Goal: Information Seeking & Learning: Understand process/instructions

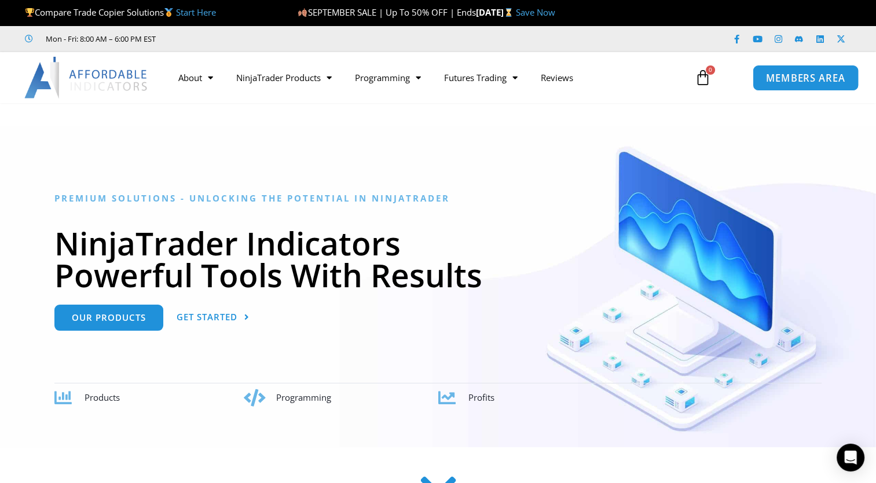
click at [792, 73] on span "MEMBERS AREA" at bounding box center [805, 78] width 79 height 10
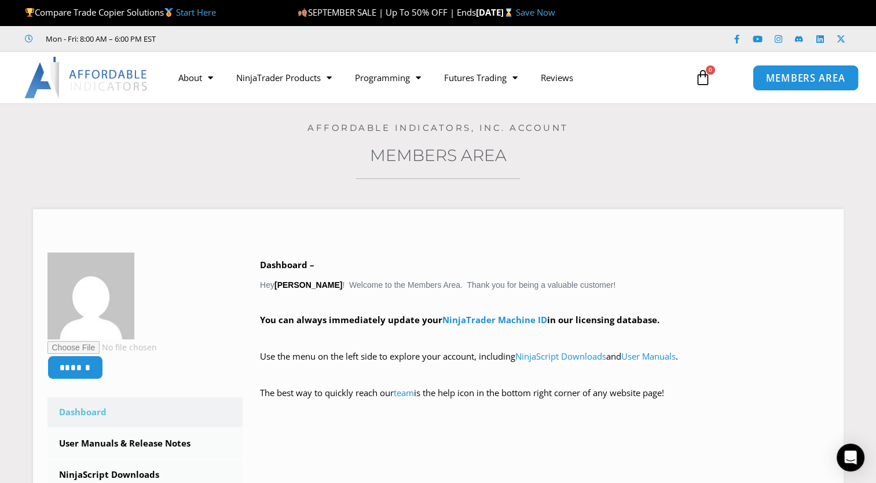
click at [796, 75] on span "MEMBERS AREA" at bounding box center [805, 78] width 79 height 10
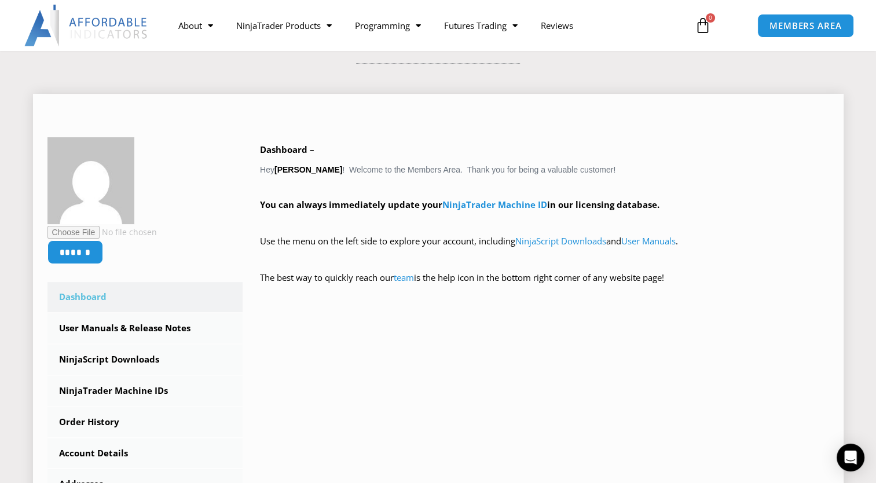
scroll to position [116, 0]
click at [851, 460] on icon "Open Intercom Messenger" at bounding box center [850, 457] width 15 height 15
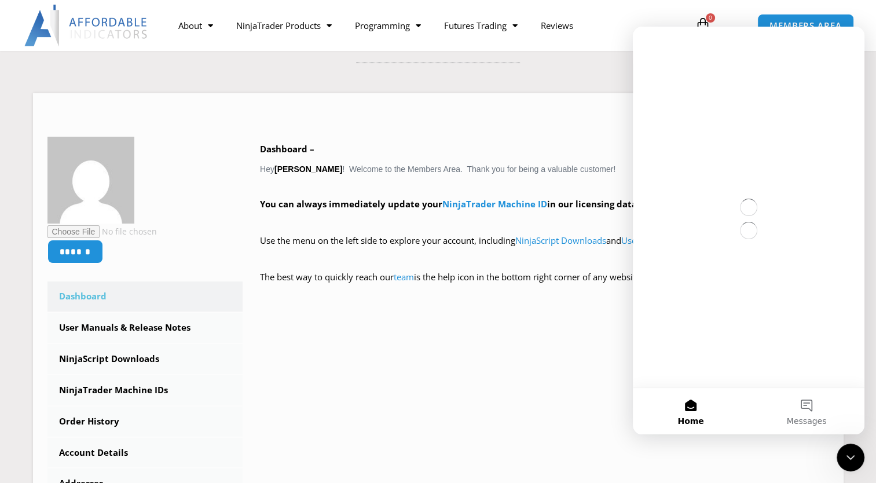
scroll to position [0, 0]
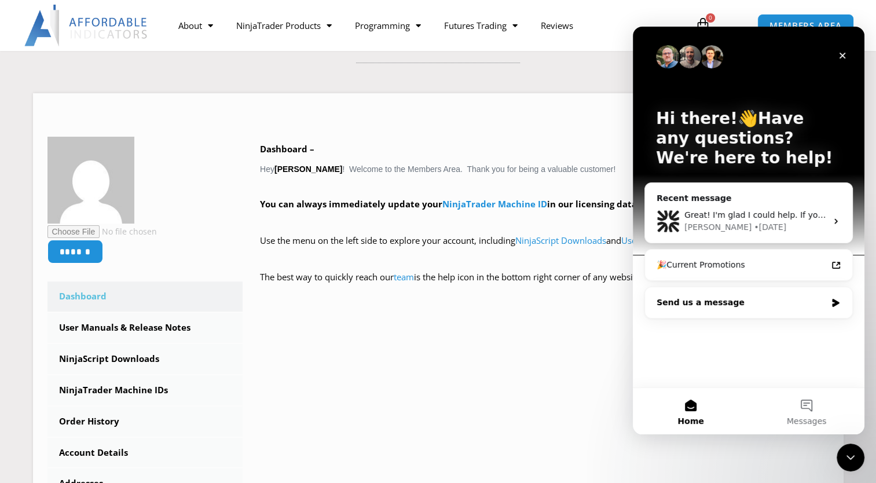
click at [735, 303] on div "Send us a message" at bounding box center [742, 302] width 170 height 12
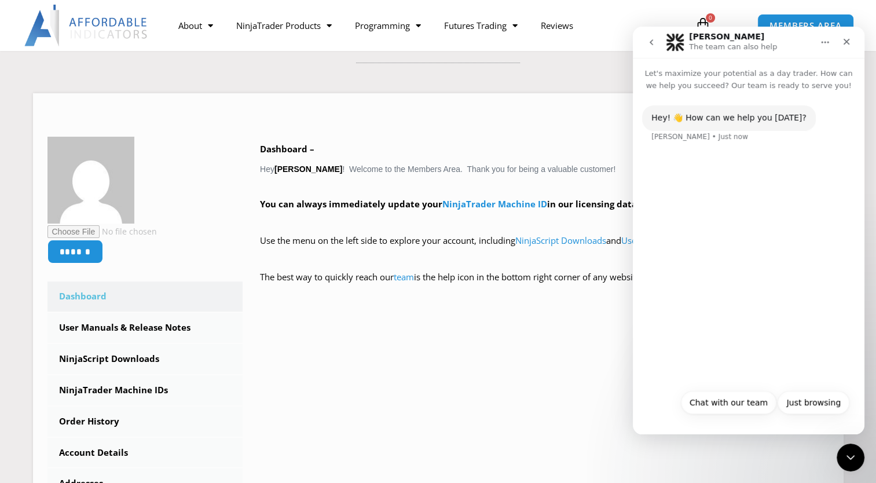
click at [727, 298] on div "Hey! 👋 How can we help you today? Solomon • Just now" at bounding box center [749, 237] width 232 height 292
click at [728, 409] on button "Chat with our team" at bounding box center [729, 402] width 96 height 23
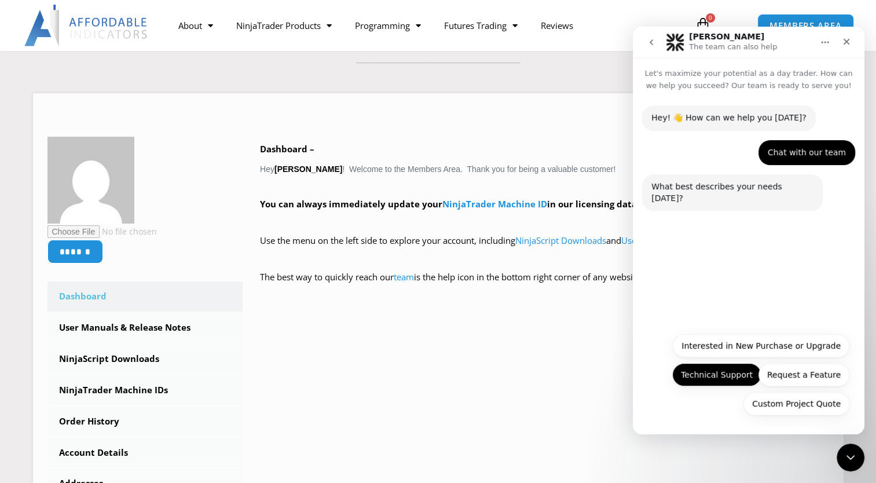
click at [730, 380] on button "Technical Support" at bounding box center [716, 374] width 89 height 23
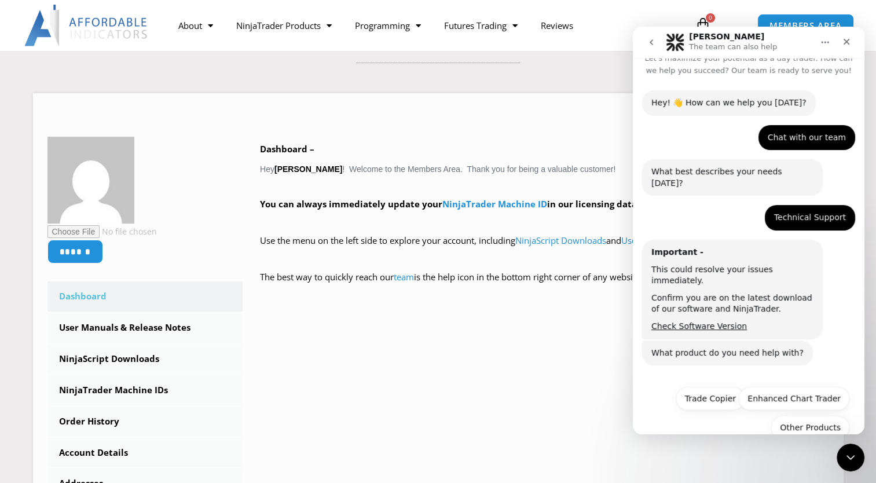
scroll to position [16, 0]
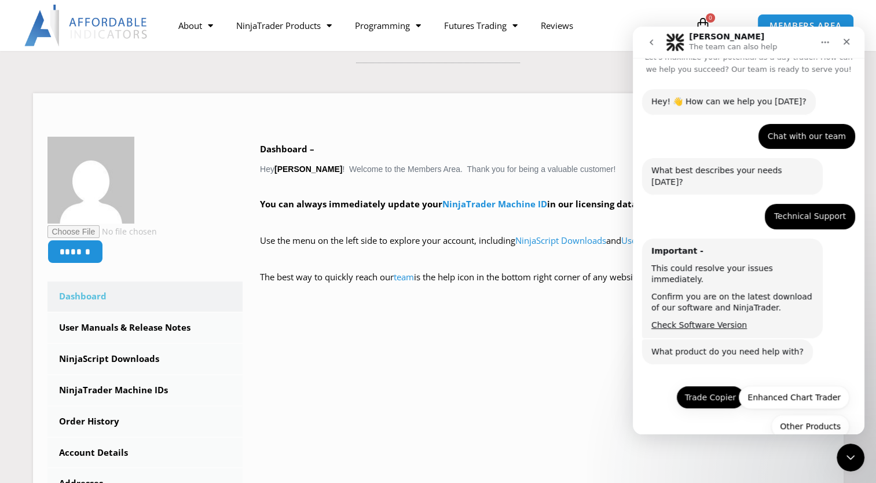
click at [712, 386] on button "Trade Copier" at bounding box center [710, 397] width 68 height 23
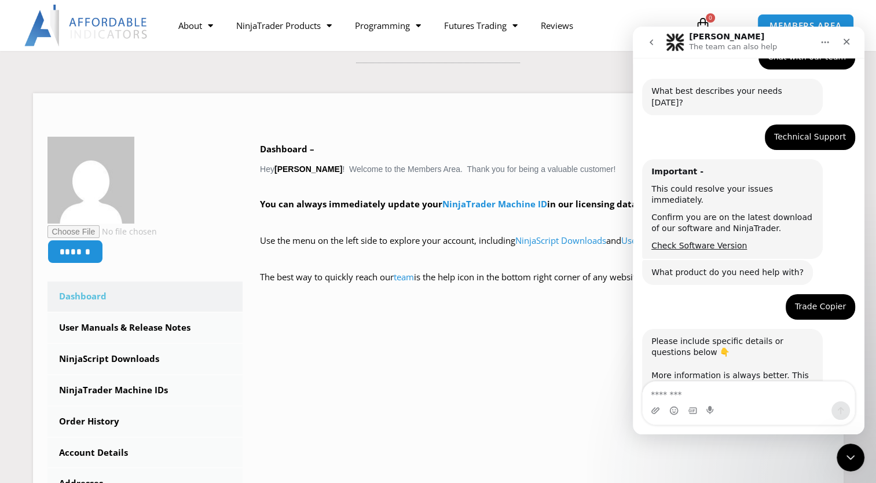
scroll to position [115, 0]
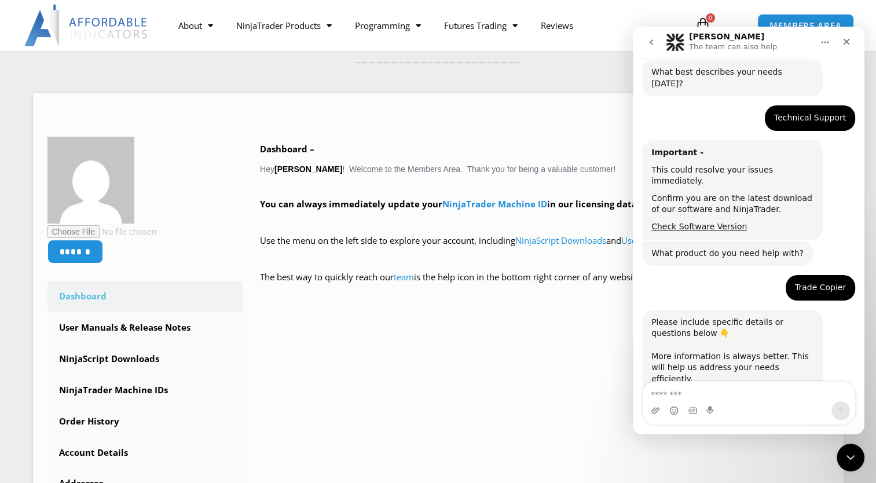
click at [763, 393] on textarea "Message…" at bounding box center [749, 392] width 212 height 20
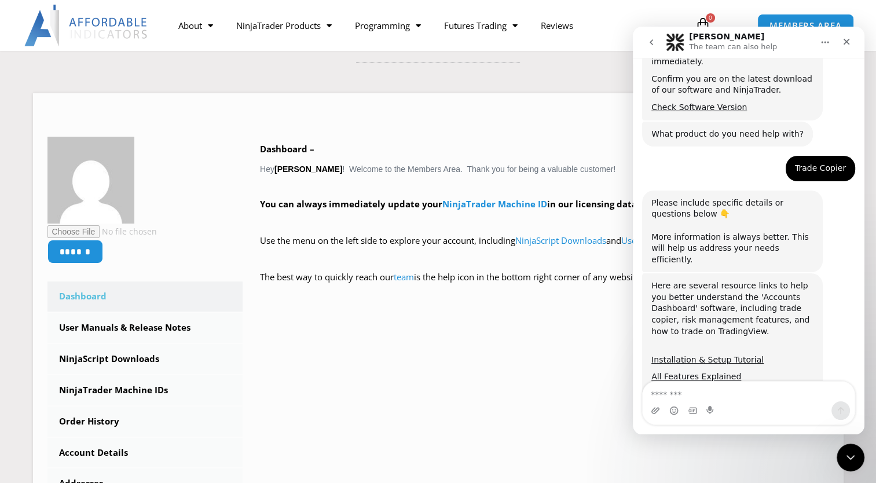
scroll to position [266, 0]
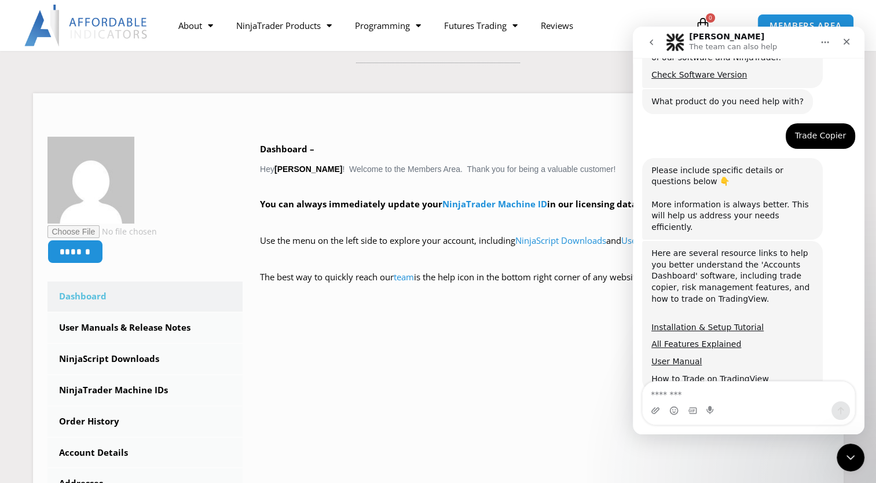
click at [761, 383] on textarea "Message…" at bounding box center [749, 392] width 212 height 20
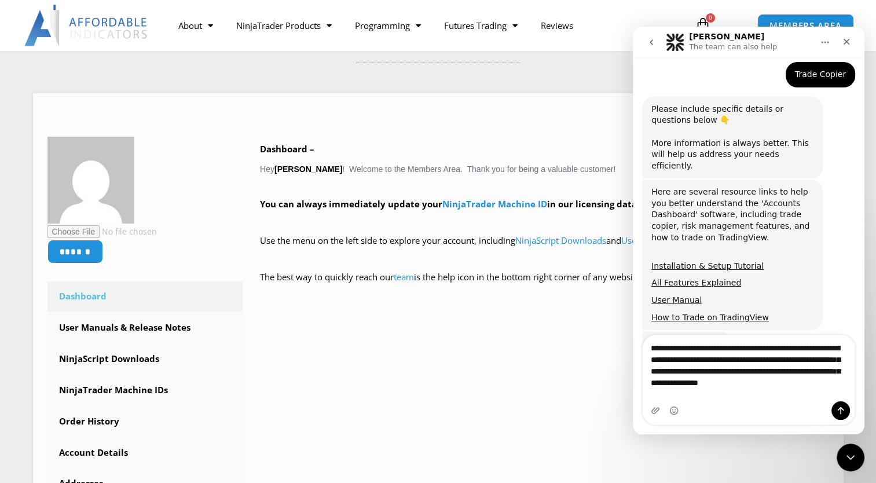
scroll to position [339, 0]
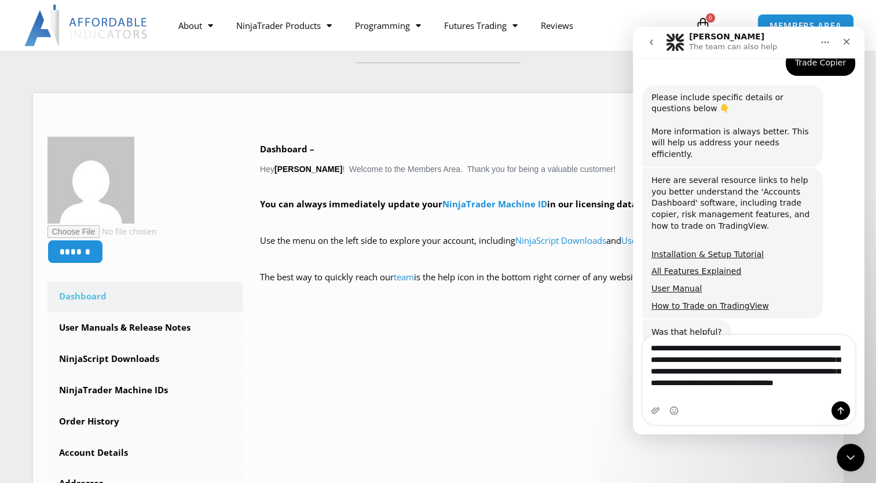
type textarea "**********"
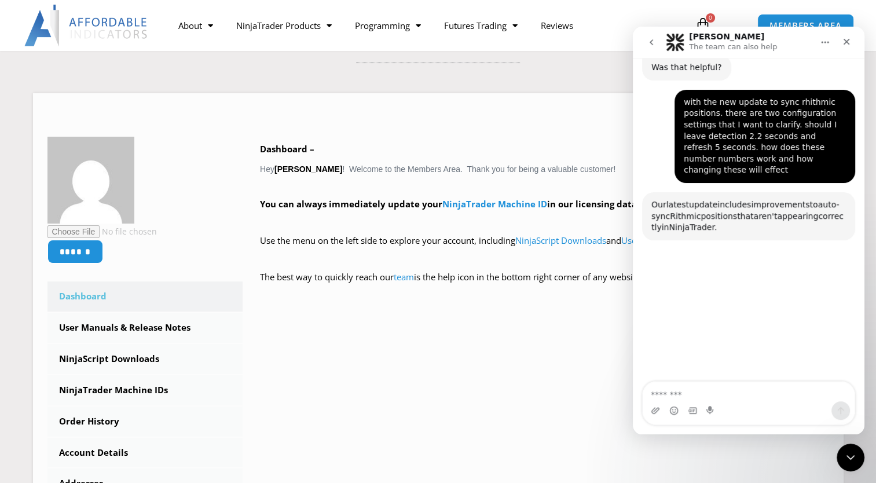
scroll to position [605, 0]
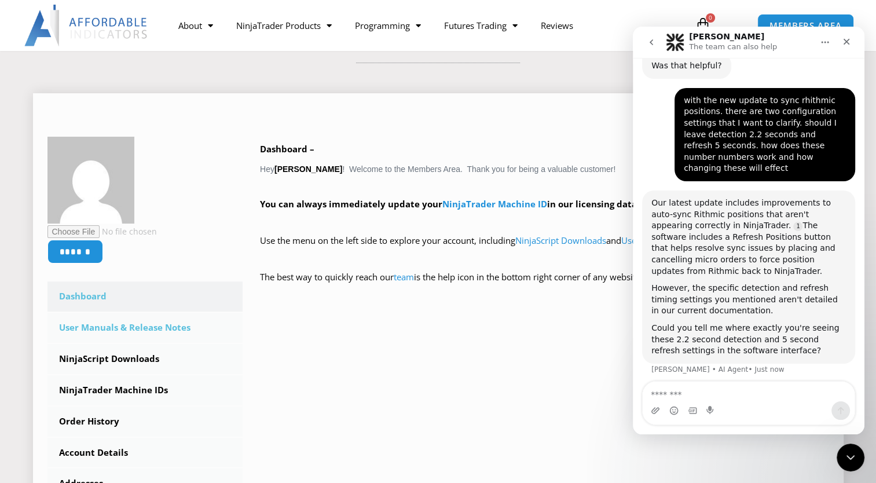
click at [144, 327] on link "User Manuals & Release Notes" at bounding box center [145, 328] width 196 height 30
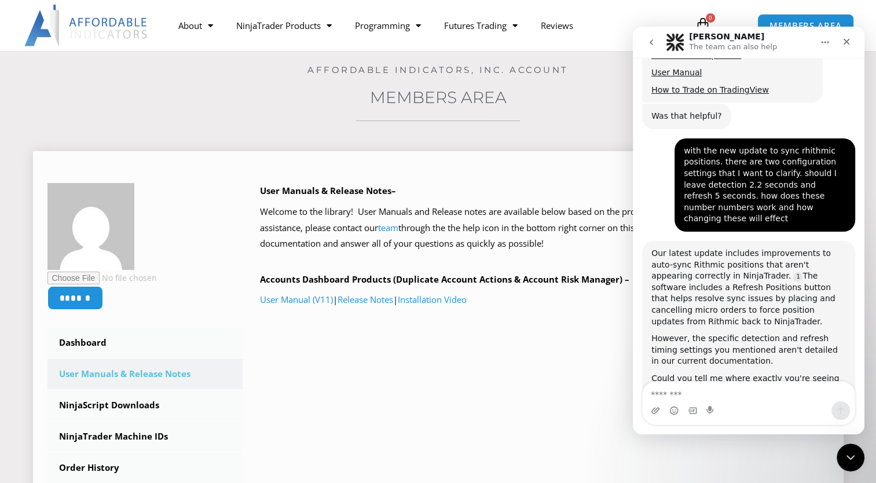
scroll to position [566, 0]
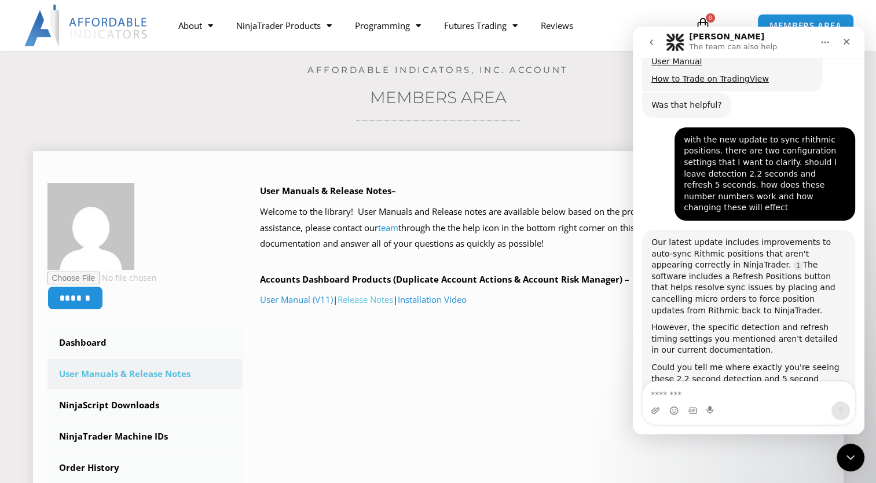
click at [361, 303] on link "Release Notes" at bounding box center [366, 300] width 56 height 12
click at [311, 299] on link "User Manual (V11)" at bounding box center [296, 300] width 73 height 12
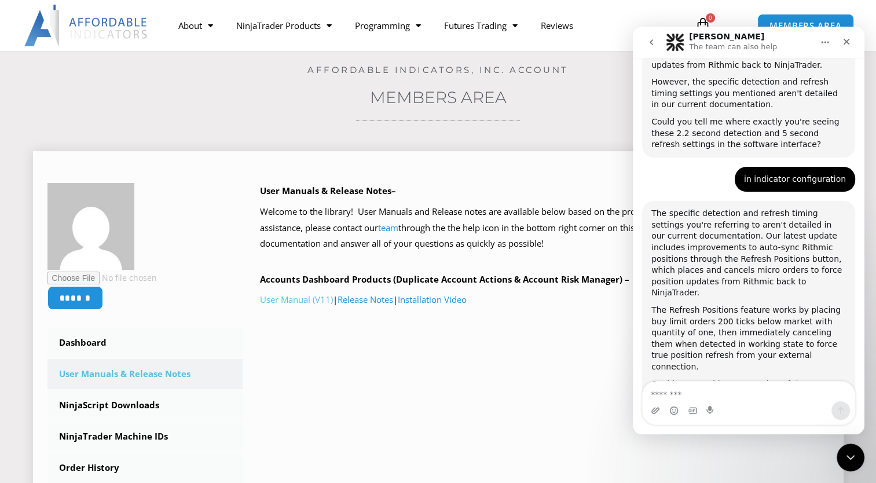
scroll to position [817, 0]
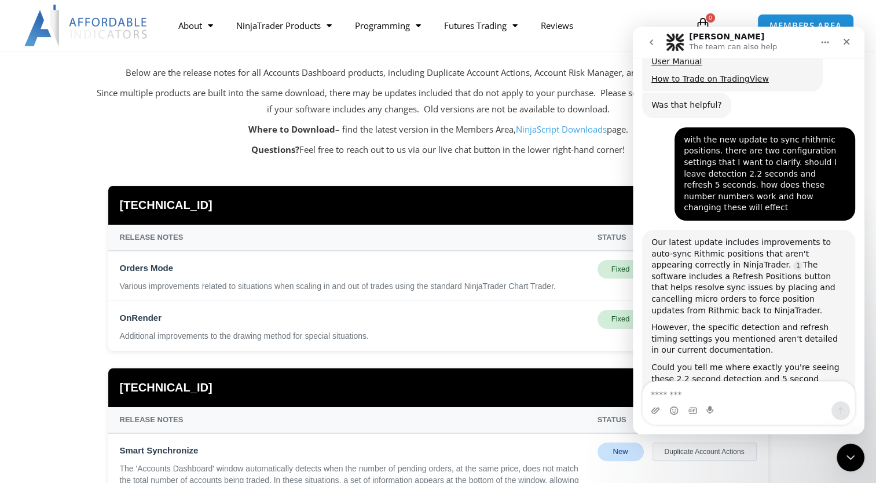
scroll to position [174, 0]
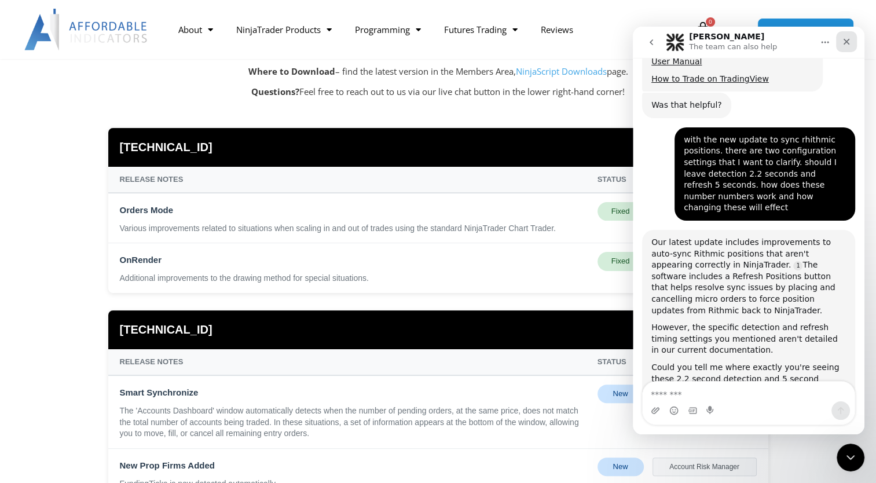
click at [847, 42] on icon "Close" at bounding box center [847, 42] width 6 height 6
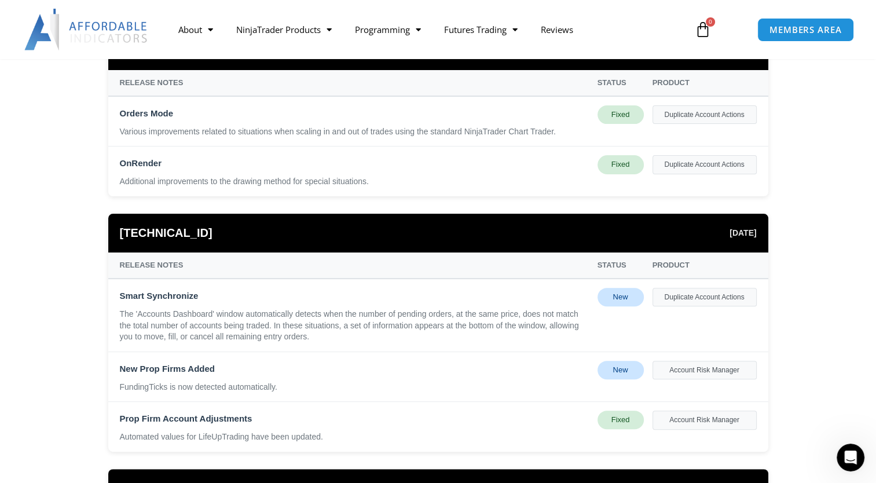
scroll to position [290, 0]
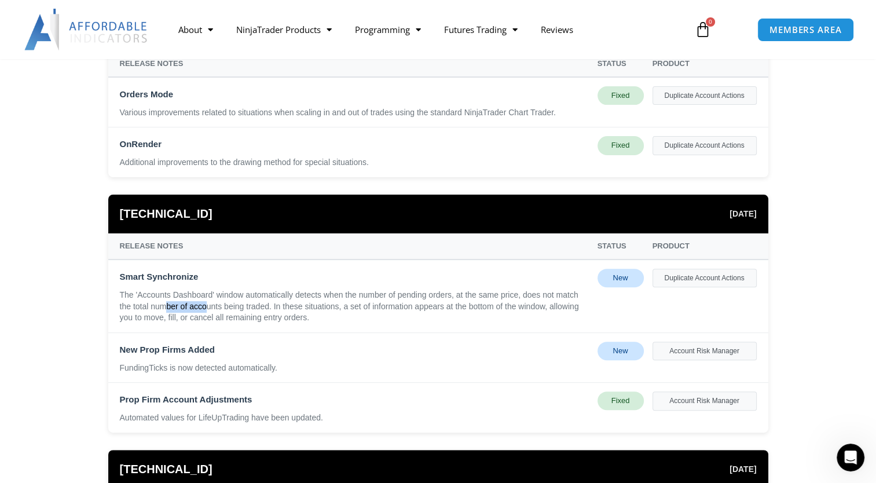
drag, startPoint x: 166, startPoint y: 306, endPoint x: 207, endPoint y: 305, distance: 41.7
click at [207, 305] on div "The 'Accounts Dashboard' window automatically detects when the number of pendin…" at bounding box center [354, 307] width 469 height 34
drag, startPoint x: 207, startPoint y: 305, endPoint x: 338, endPoint y: 306, distance: 130.9
click at [338, 306] on div "The 'Accounts Dashboard' window automatically detects when the number of pendin…" at bounding box center [354, 307] width 469 height 34
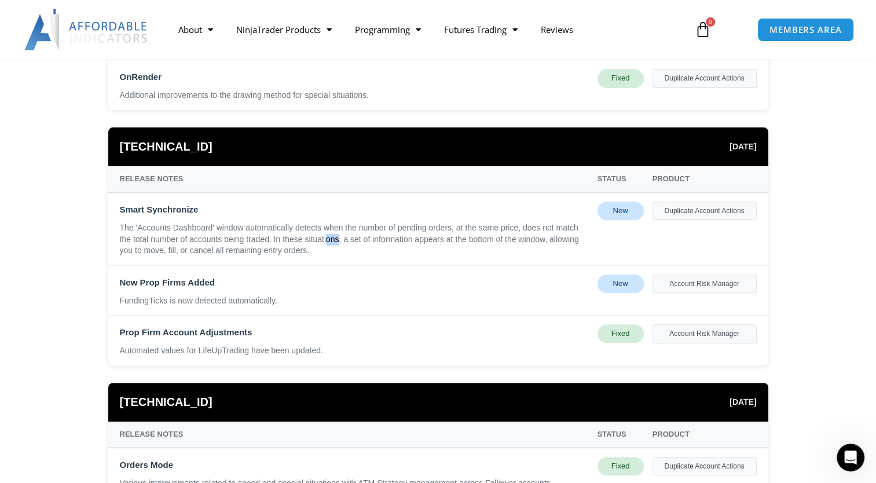
scroll to position [347, 0]
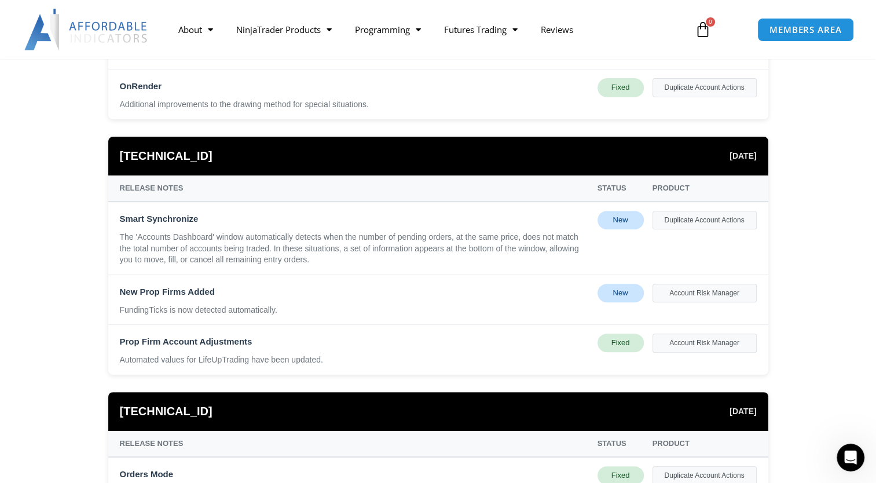
click at [683, 296] on div "Account Risk Manager" at bounding box center [705, 293] width 104 height 19
click at [624, 295] on div "New" at bounding box center [621, 293] width 46 height 19
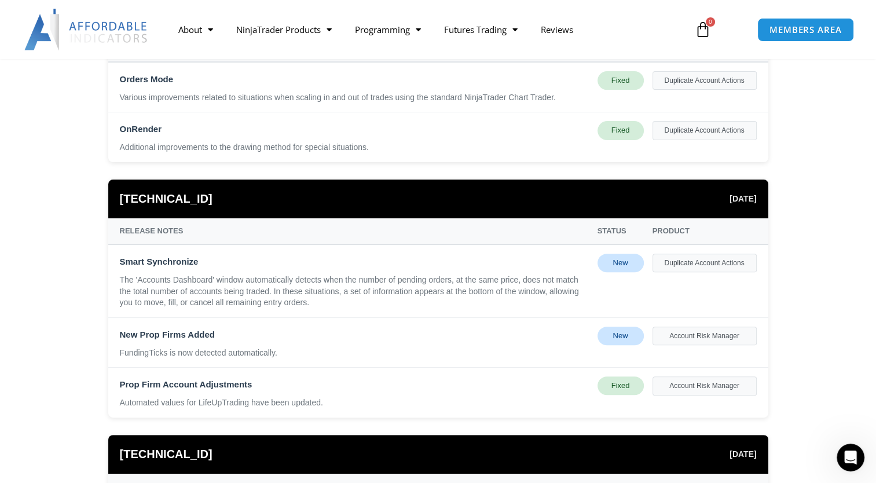
scroll to position [290, 0]
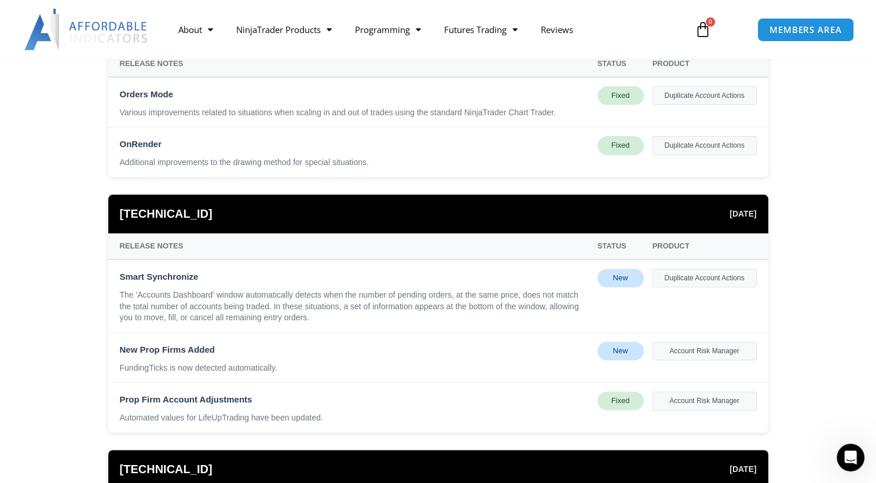
click at [482, 288] on div "Smart Synchronize The 'Accounts Dashboard' window automatically detects when th…" at bounding box center [354, 296] width 469 height 55
click at [611, 278] on div "New" at bounding box center [621, 278] width 46 height 19
click at [674, 273] on div "Duplicate Account Actions" at bounding box center [705, 278] width 104 height 19
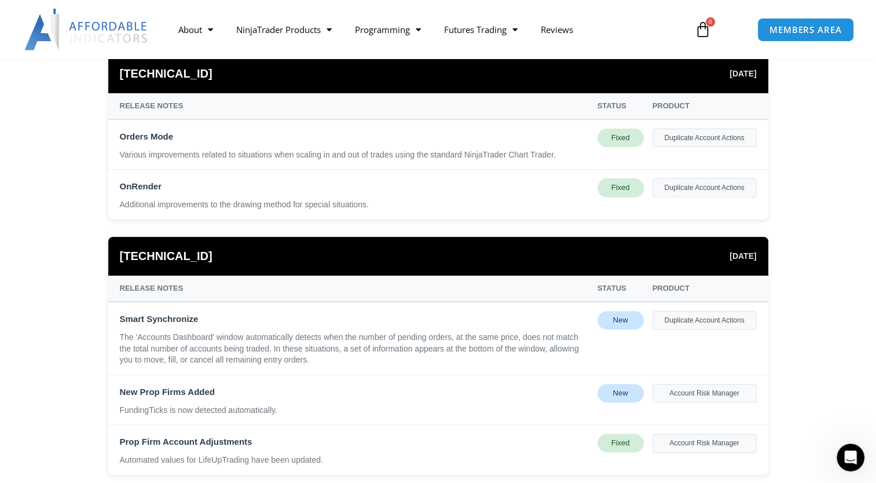
scroll to position [232, 0]
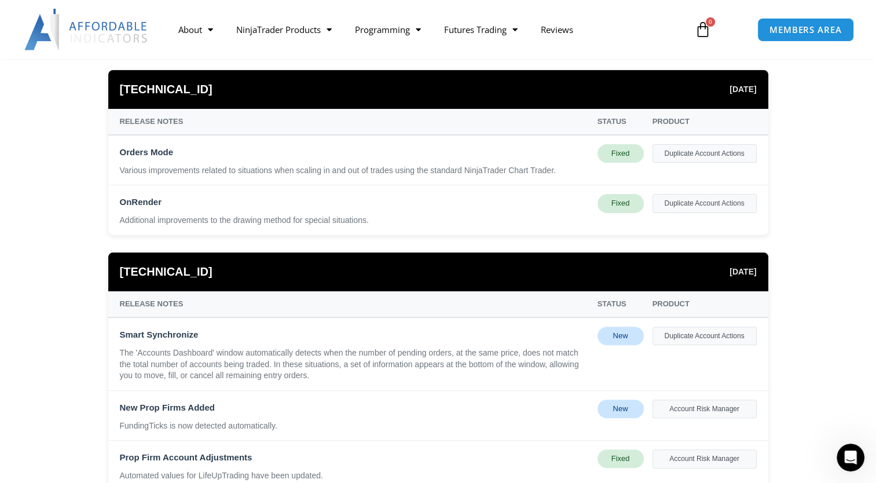
click at [190, 351] on div "The 'Accounts Dashboard' window automatically detects when the number of pendin…" at bounding box center [354, 364] width 469 height 34
click at [193, 372] on div "The 'Accounts Dashboard' window automatically detects when the number of pendin…" at bounding box center [354, 364] width 469 height 34
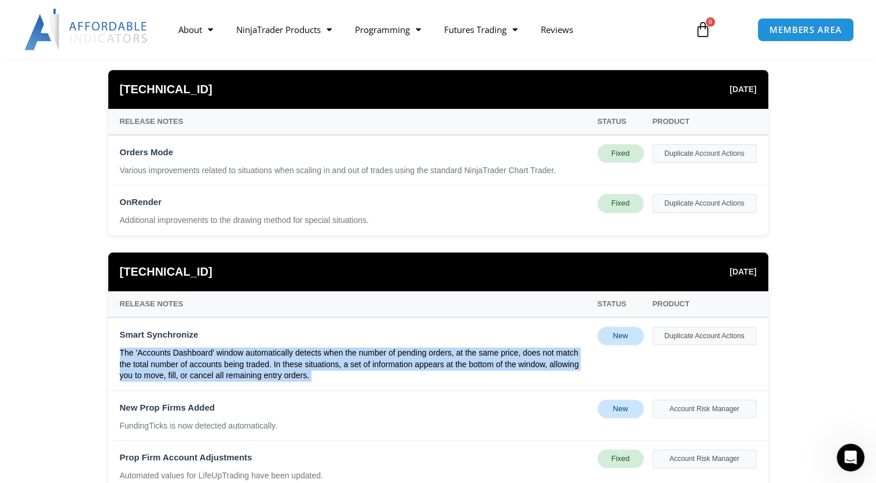
click at [195, 372] on div "The 'Accounts Dashboard' window automatically detects when the number of pendin…" at bounding box center [354, 364] width 469 height 34
drag, startPoint x: 195, startPoint y: 372, endPoint x: 258, endPoint y: 364, distance: 63.6
click at [255, 364] on div "The 'Accounts Dashboard' window automatically detects when the number of pendin…" at bounding box center [354, 364] width 469 height 34
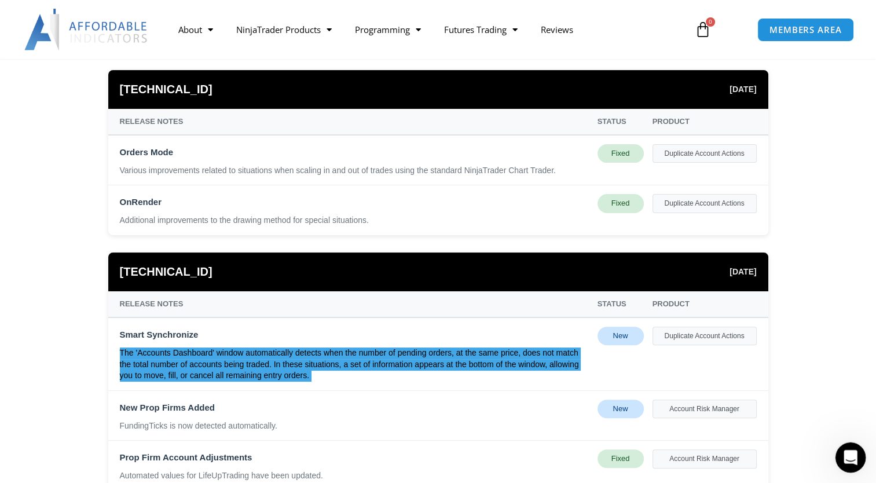
click at [854, 462] on div "Open Intercom Messenger" at bounding box center [849, 456] width 38 height 38
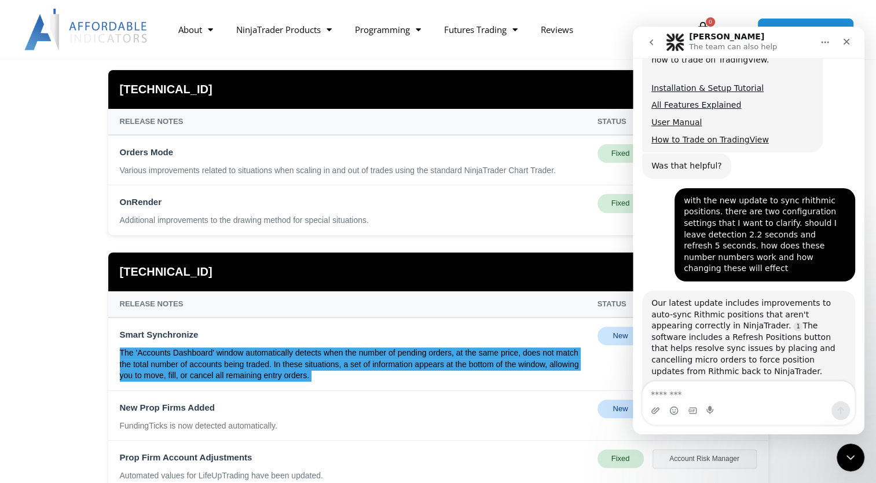
scroll to position [566, 0]
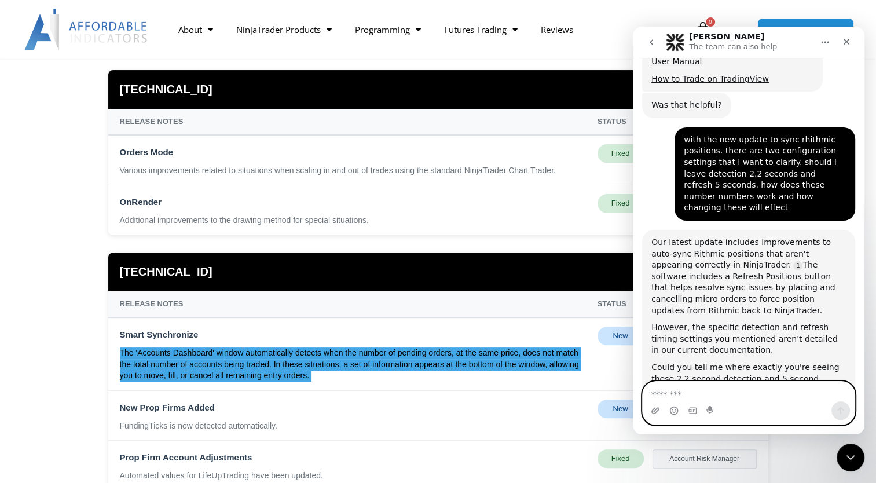
click at [684, 393] on textarea "Message…" at bounding box center [749, 392] width 212 height 20
type textarea "**********"
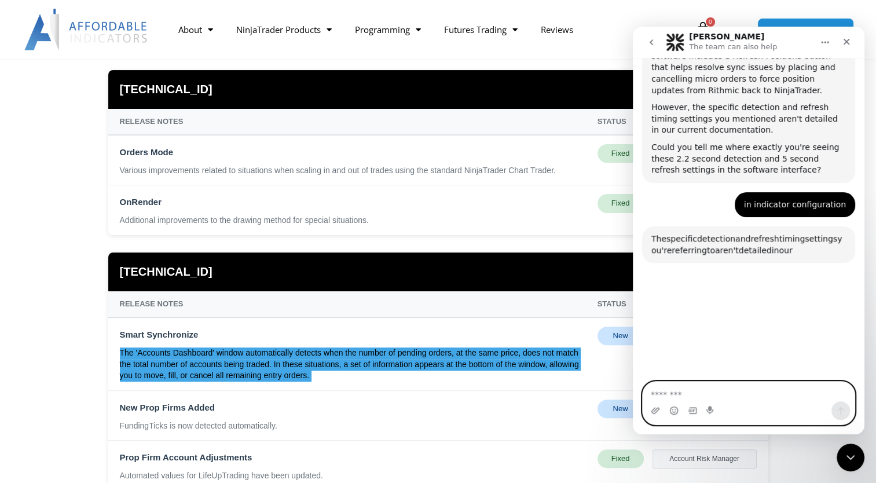
scroll to position [878, 0]
